Goal: Task Accomplishment & Management: Use online tool/utility

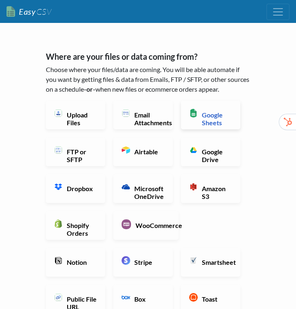
click at [220, 114] on h6 "Google Sheets" at bounding box center [216, 119] width 32 height 16
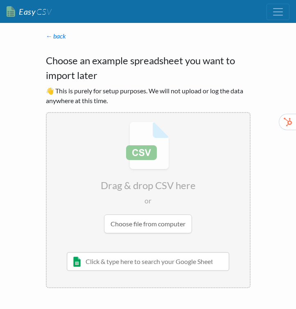
click at [140, 269] on input "text" at bounding box center [148, 261] width 163 height 19
click at [138, 264] on input "text" at bounding box center [148, 261] width 163 height 19
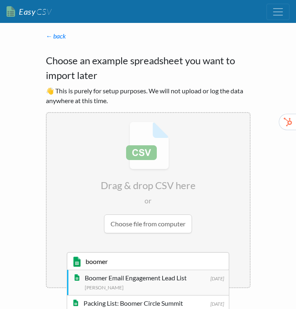
type input "boomer"
click at [155, 276] on div "Boomer Email Engagement Lead List" at bounding box center [154, 278] width 139 height 10
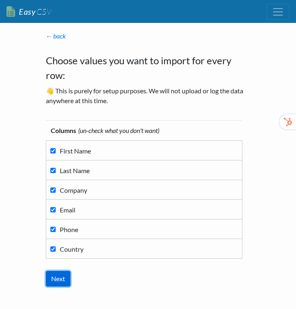
click at [54, 282] on input "Next" at bounding box center [58, 279] width 25 height 16
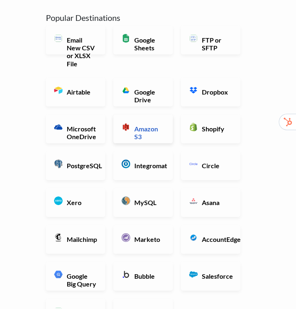
scroll to position [248, 0]
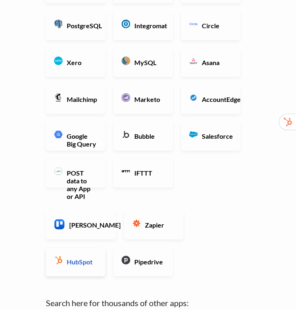
click at [105, 248] on link "HubSpot" at bounding box center [75, 262] width 59 height 29
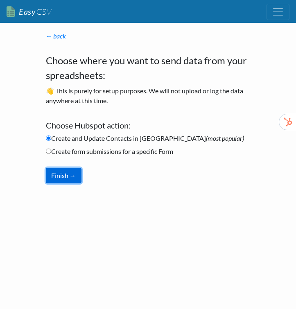
click at [70, 179] on button "Finish →" at bounding box center [64, 176] width 36 height 16
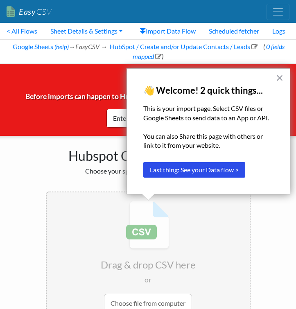
scroll to position [68, 0]
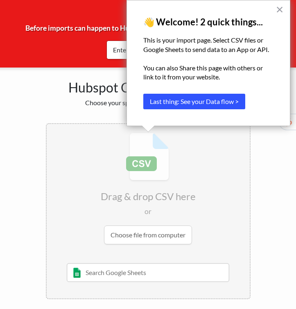
click at [208, 99] on button "Last thing: See your Data flow >" at bounding box center [194, 102] width 102 height 16
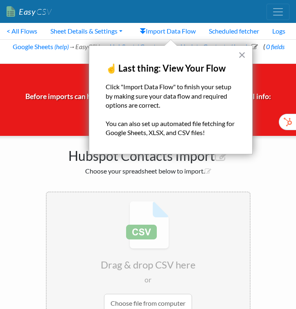
click at [232, 160] on div "Hubspot Contacts Import Choose your spreadsheet below to import." at bounding box center [148, 159] width 221 height 47
click at [236, 59] on div "× ☝️ Last thing: View Your Flow Click "Import Data Flow" to finish your setup b…" at bounding box center [171, 99] width 164 height 109
click at [243, 59] on button "×" at bounding box center [242, 54] width 8 height 13
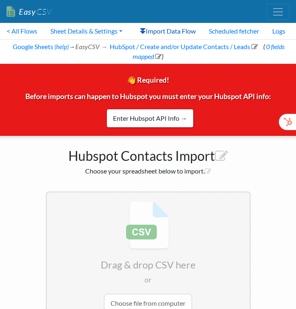
click at [177, 34] on link "Import Data Flow" at bounding box center [167, 31] width 69 height 16
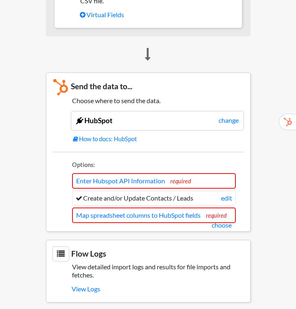
scroll to position [710, 0]
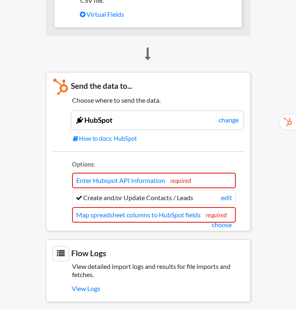
click at [158, 199] on li "Create and/or Update Contacts / Leads edit" at bounding box center [154, 197] width 164 height 15
click at [179, 183] on span "required" at bounding box center [180, 180] width 21 height 7
click at [152, 183] on link "Enter Hubspot API Information" at bounding box center [120, 180] width 89 height 8
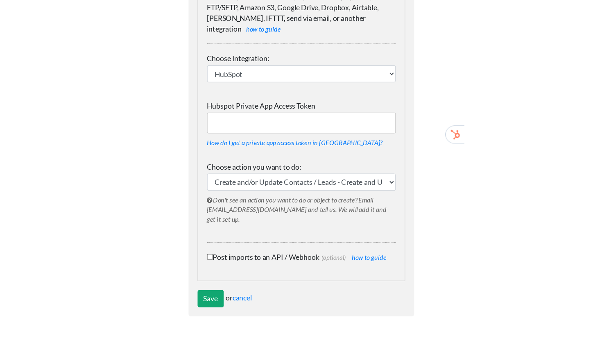
scroll to position [87, 0]
